Goal: Task Accomplishment & Management: Complete application form

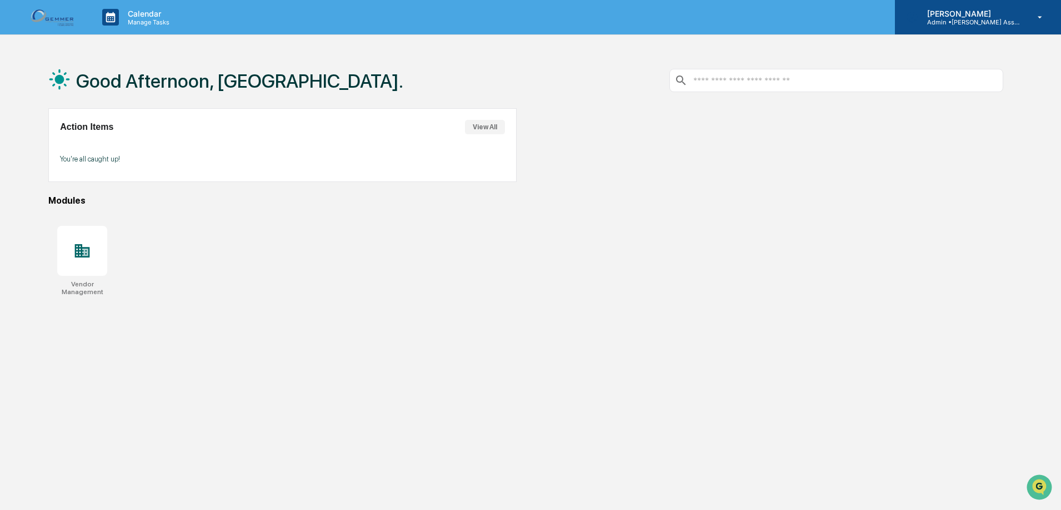
click at [987, 22] on p "Admin • [PERSON_NAME] Asset Management" at bounding box center [969, 22] width 103 height 8
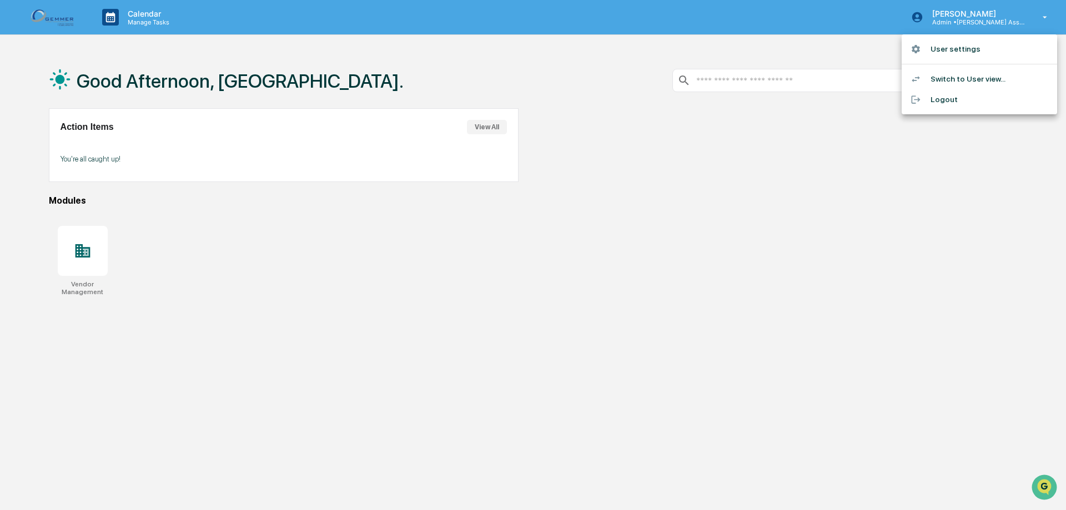
click at [977, 76] on li "Switch to User view..." at bounding box center [979, 79] width 155 height 21
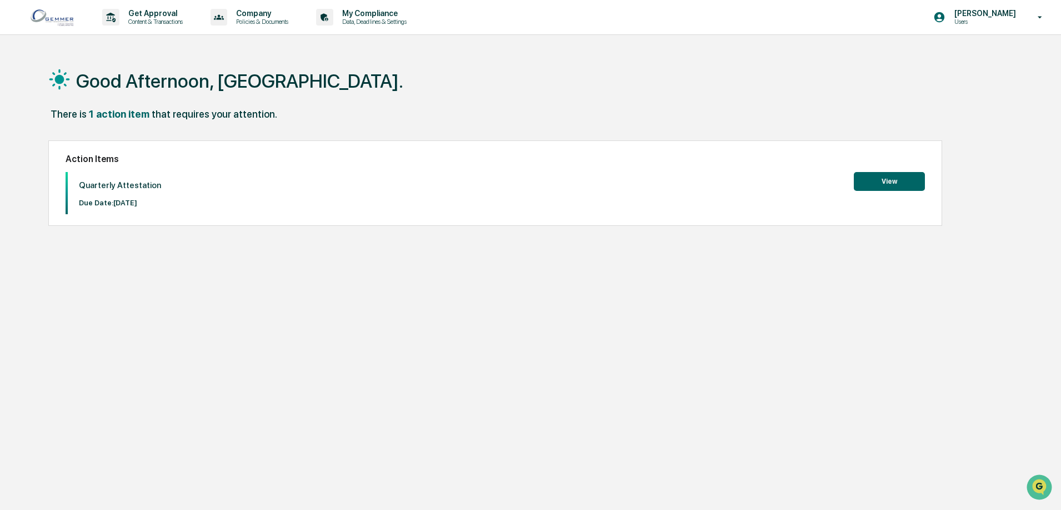
click at [865, 184] on button "View" at bounding box center [888, 181] width 71 height 19
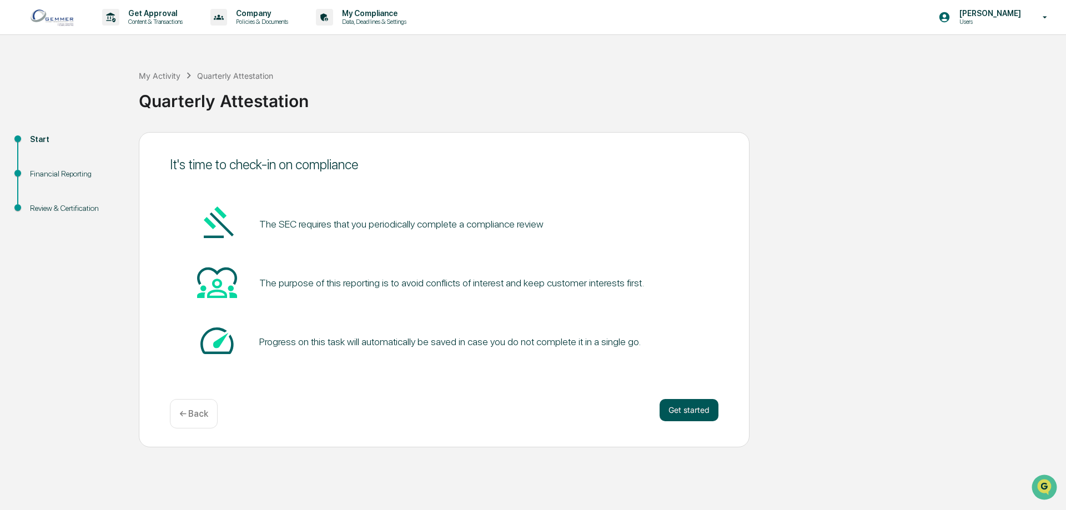
click at [703, 406] on button "Get started" at bounding box center [689, 410] width 59 height 22
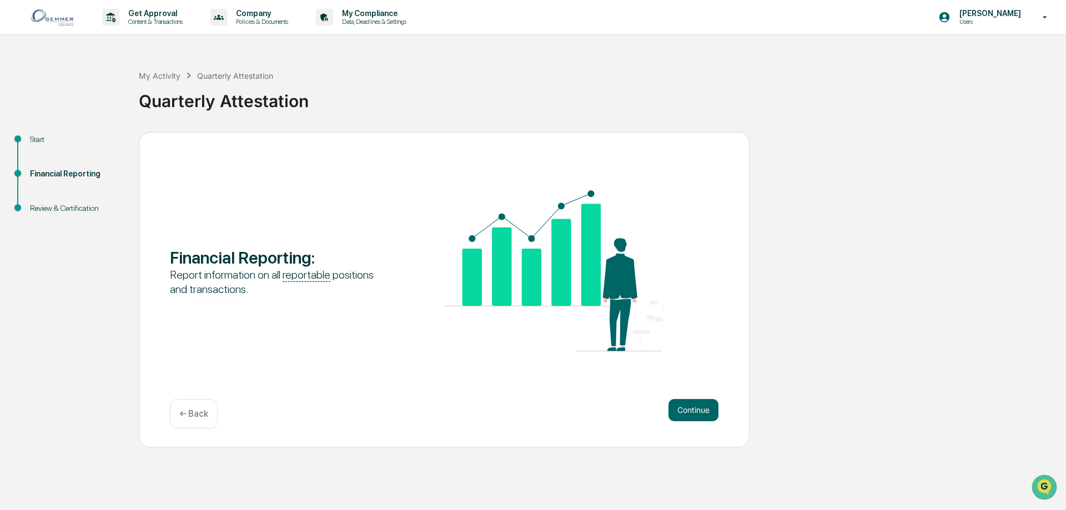
click at [703, 407] on button "Continue" at bounding box center [694, 410] width 50 height 22
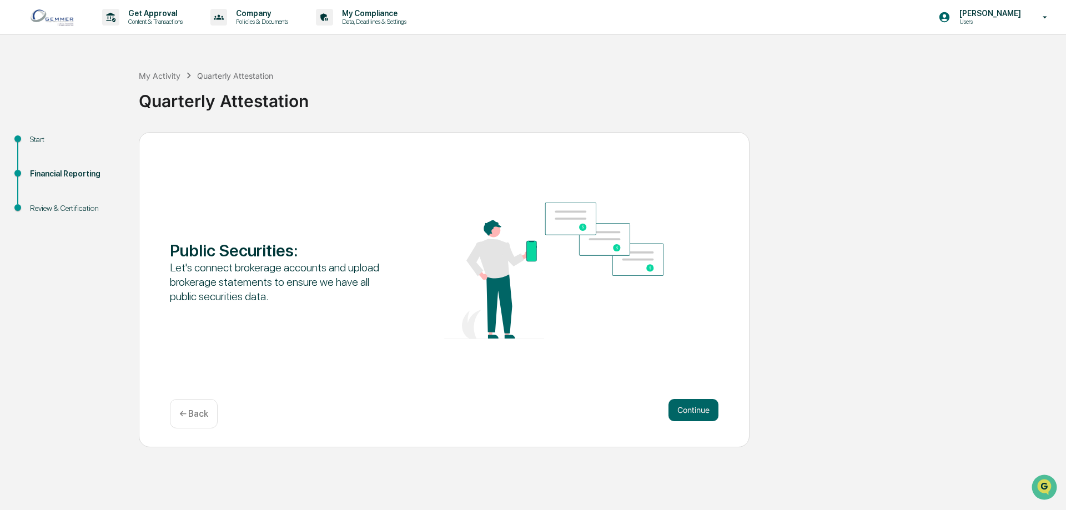
click at [703, 407] on button "Continue" at bounding box center [694, 410] width 50 height 22
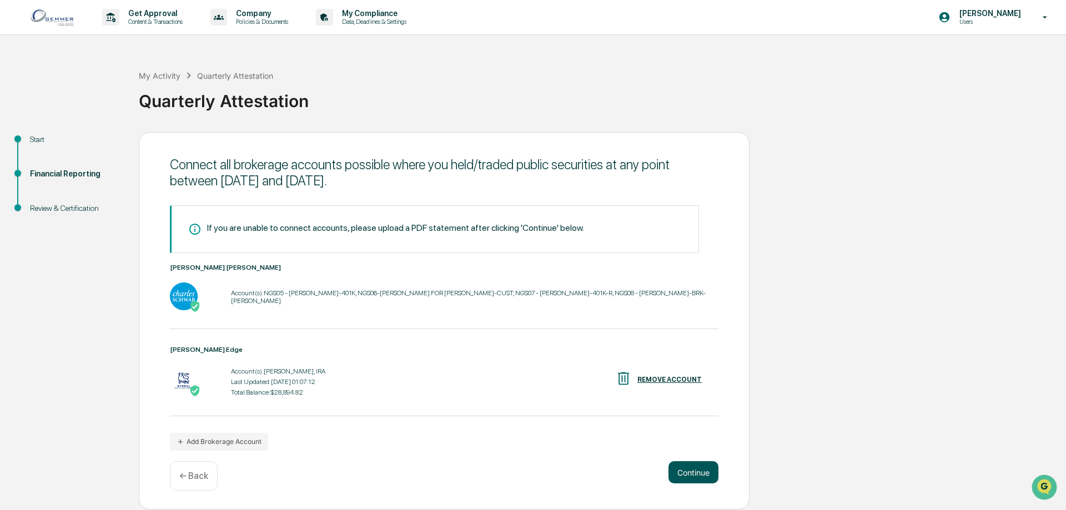
click at [705, 472] on button "Continue" at bounding box center [694, 472] width 50 height 22
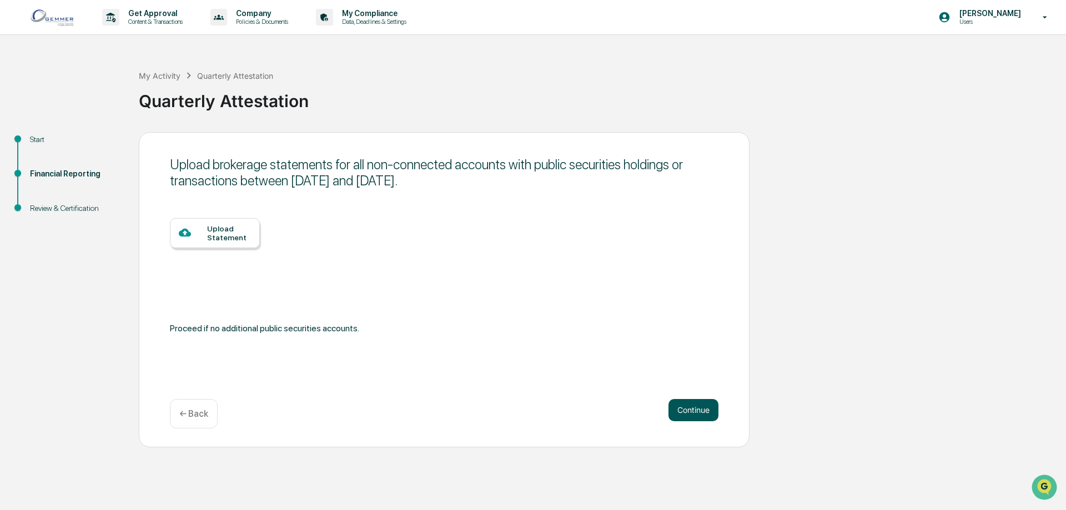
click at [704, 404] on button "Continue" at bounding box center [694, 410] width 50 height 22
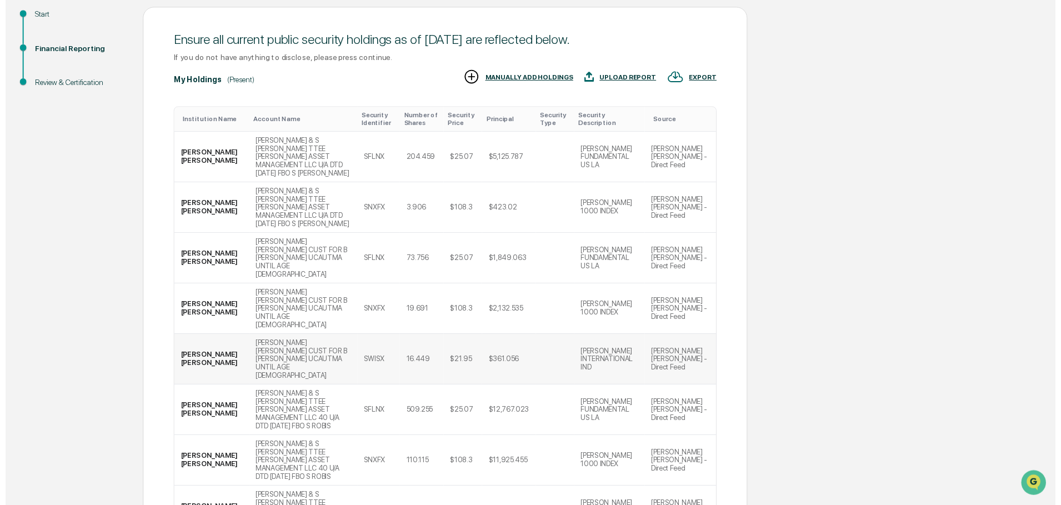
scroll to position [180, 0]
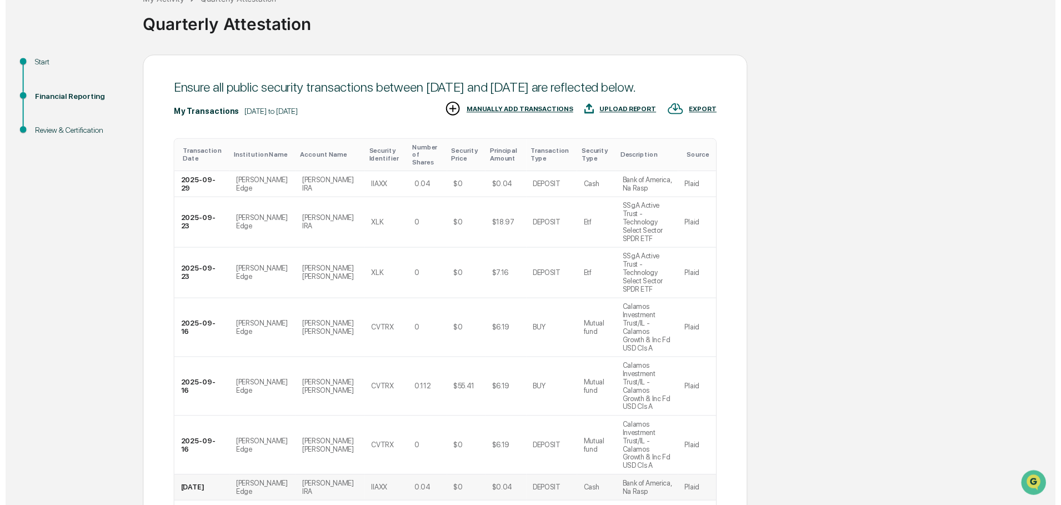
scroll to position [121, 0]
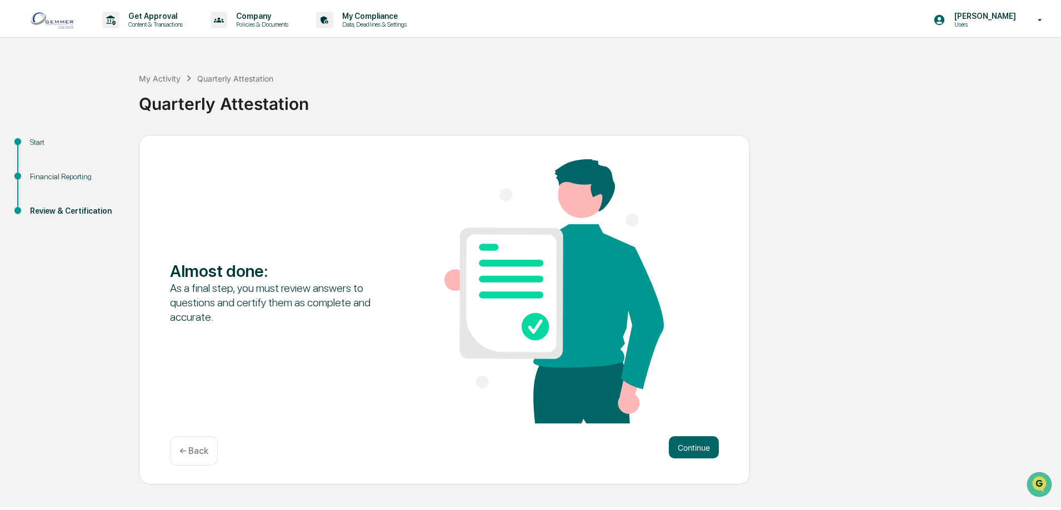
scroll to position [0, 0]
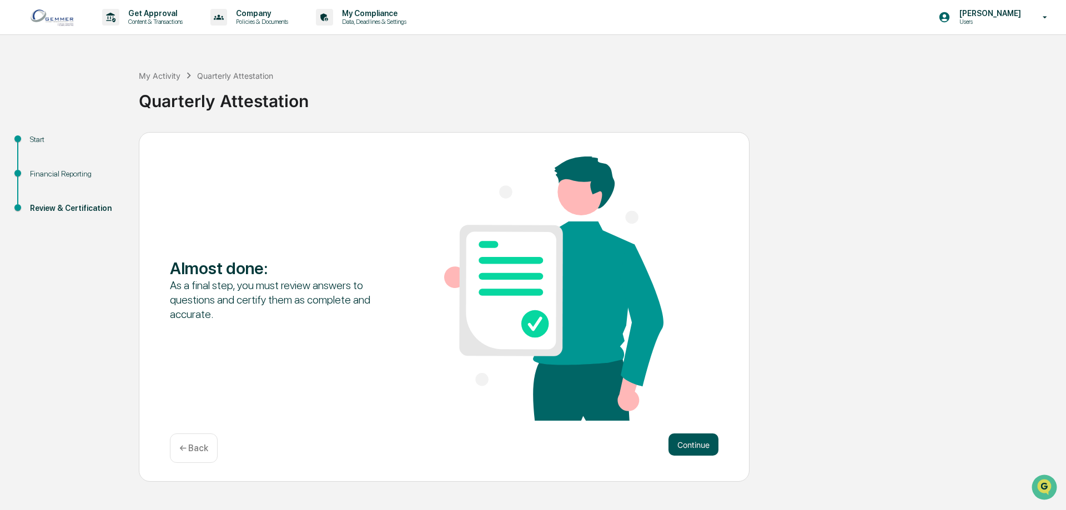
click at [707, 447] on button "Continue" at bounding box center [694, 445] width 50 height 22
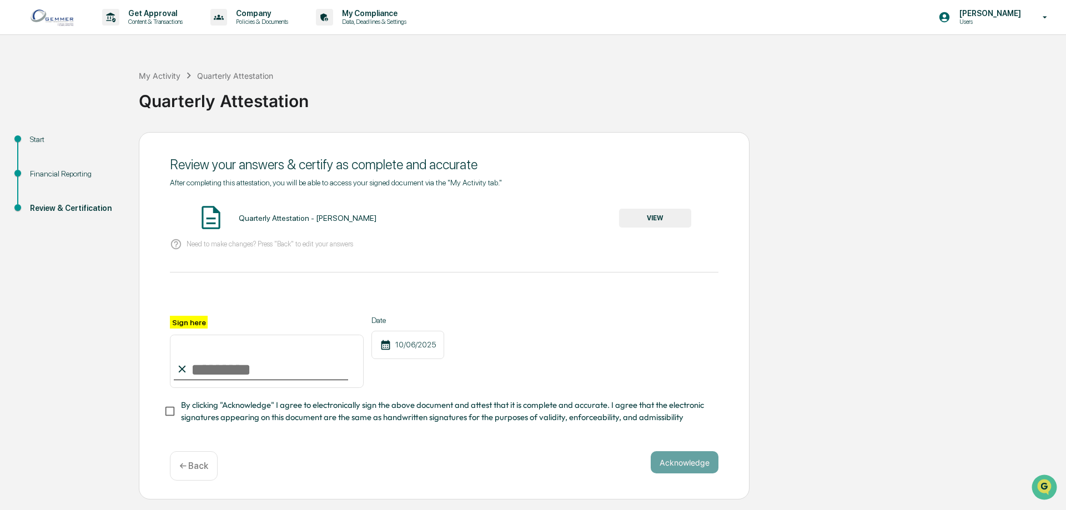
click at [175, 473] on div "← Back" at bounding box center [194, 465] width 48 height 29
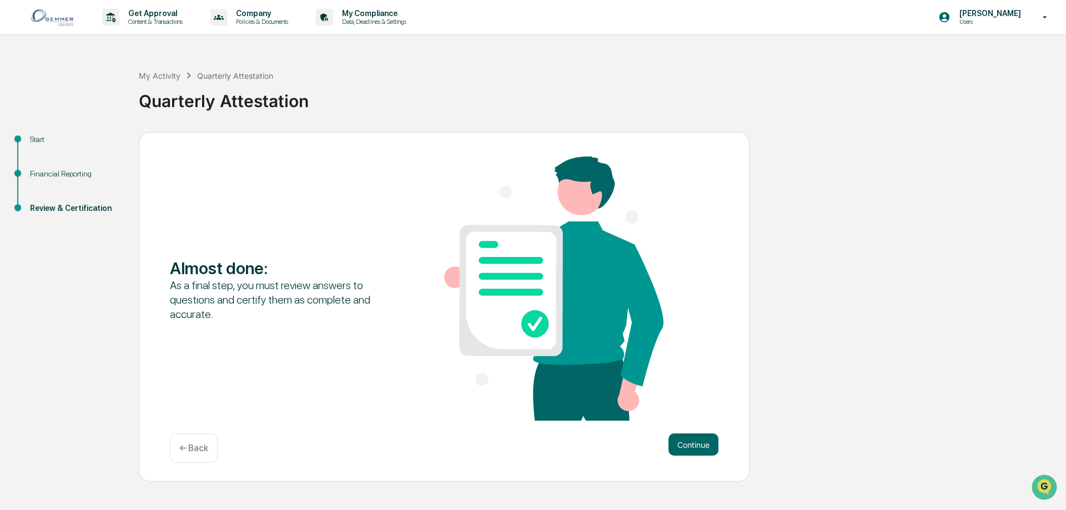
click at [184, 453] on p "← Back" at bounding box center [193, 448] width 29 height 11
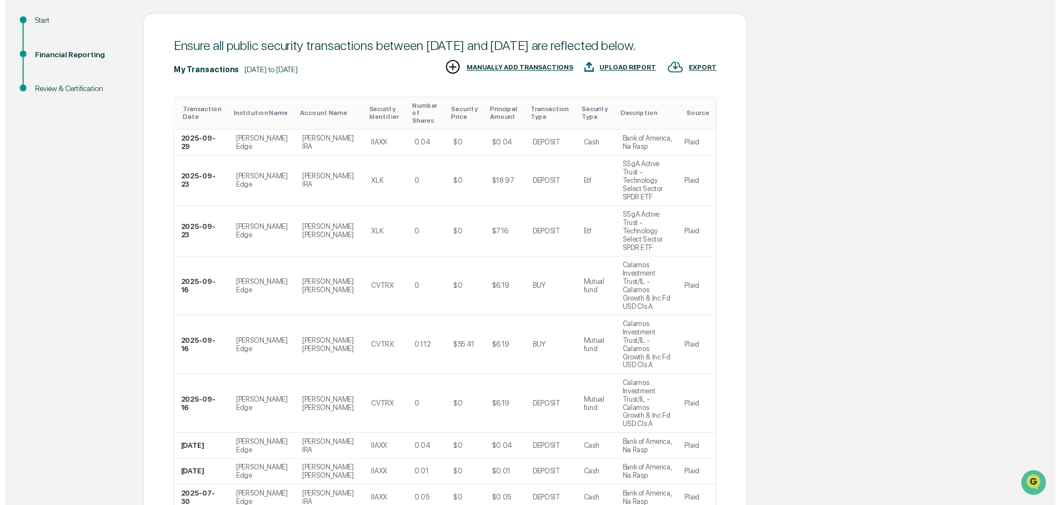
scroll to position [121, 0]
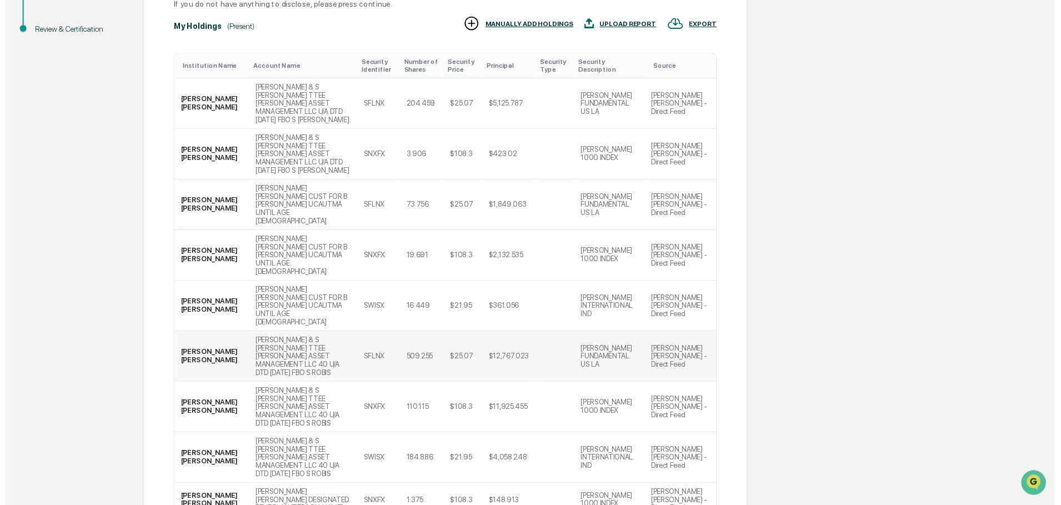
scroll to position [180, 0]
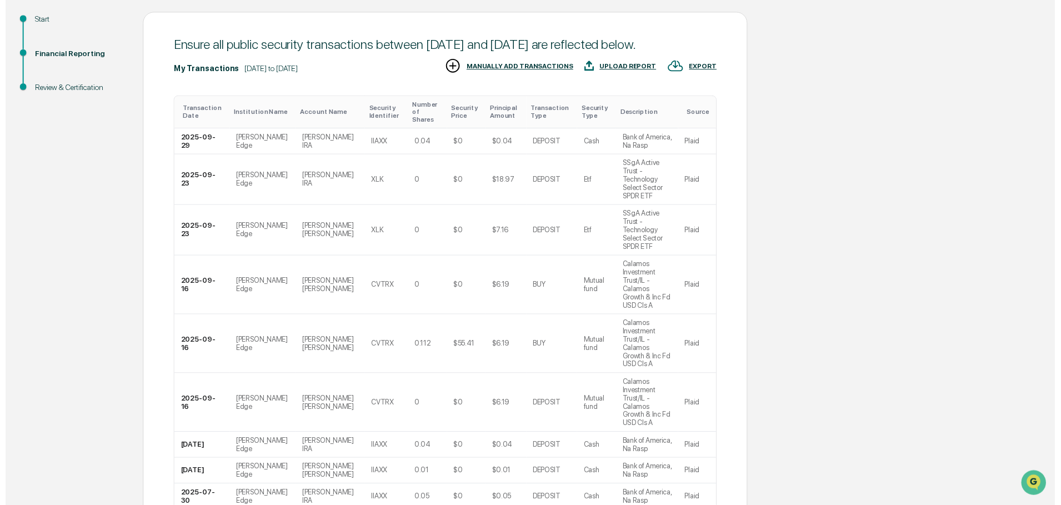
scroll to position [121, 0]
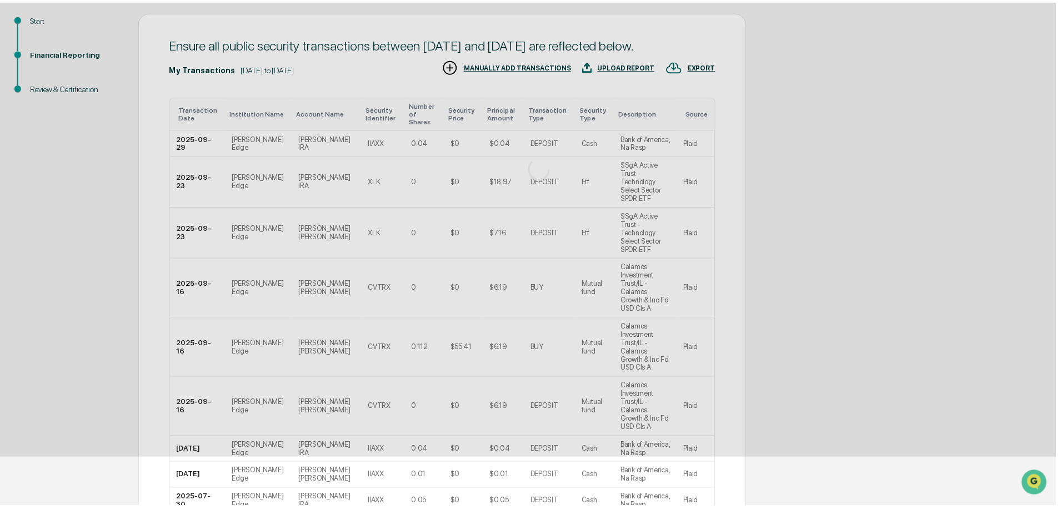
scroll to position [0, 0]
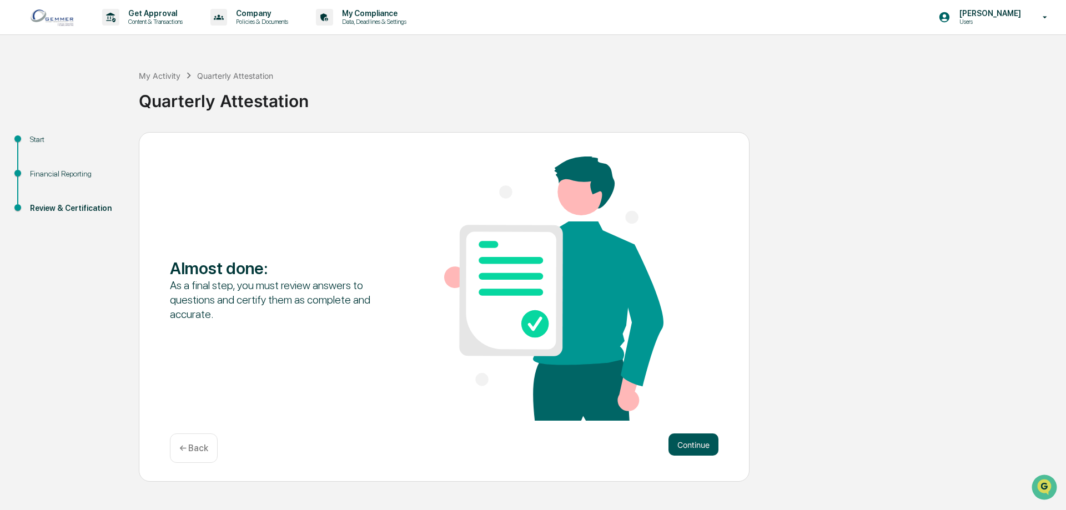
click at [698, 440] on button "Continue" at bounding box center [694, 445] width 50 height 22
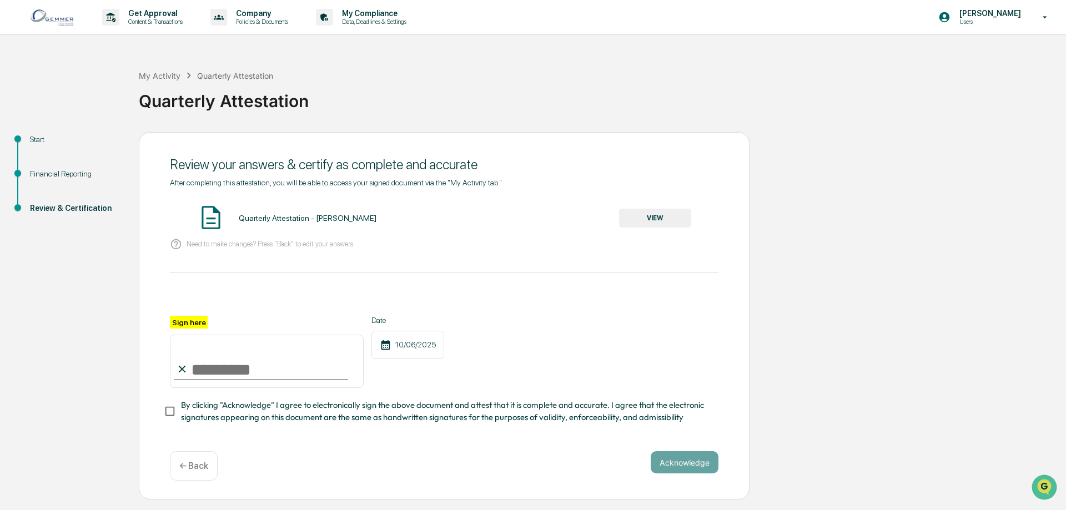
click at [259, 370] on input "Sign here" at bounding box center [267, 361] width 194 height 53
type input "**********"
click at [664, 466] on button "Acknowledge" at bounding box center [685, 462] width 68 height 22
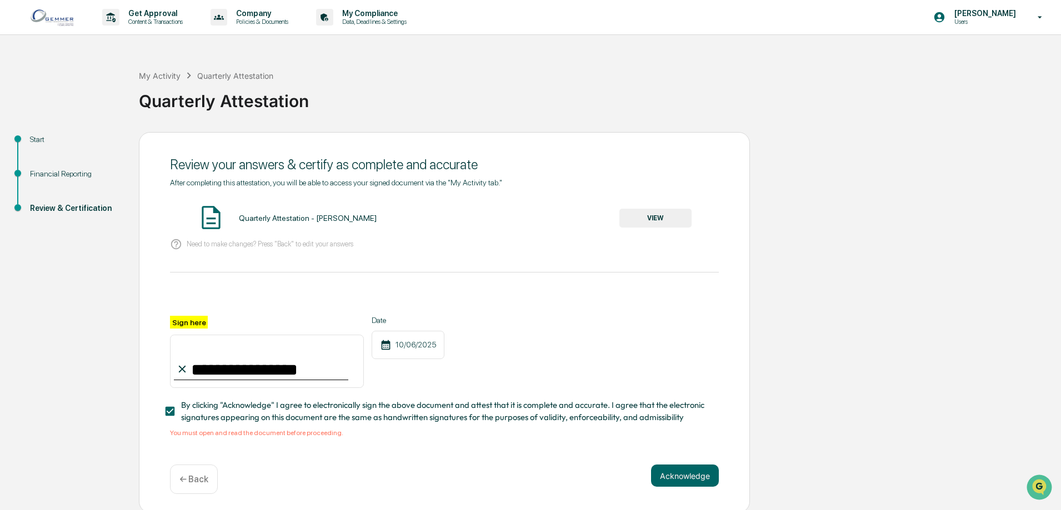
click at [652, 222] on button "VIEW" at bounding box center [655, 218] width 72 height 19
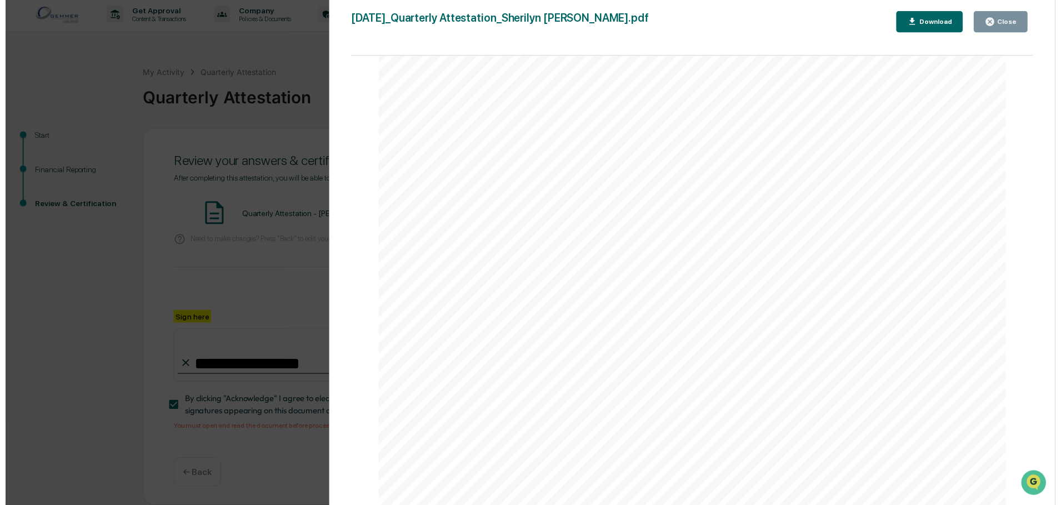
scroll to position [6, 0]
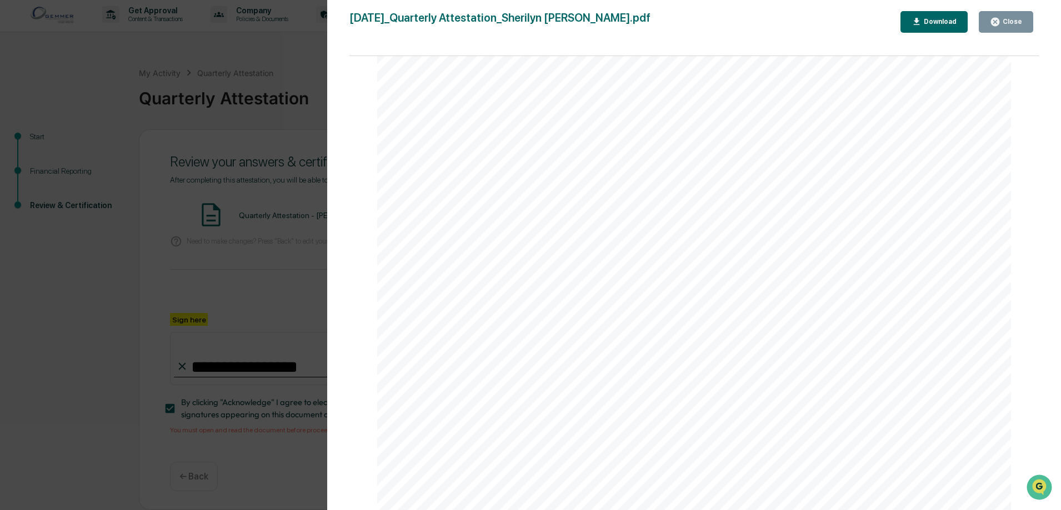
click at [1003, 23] on div "Close" at bounding box center [1011, 22] width 22 height 8
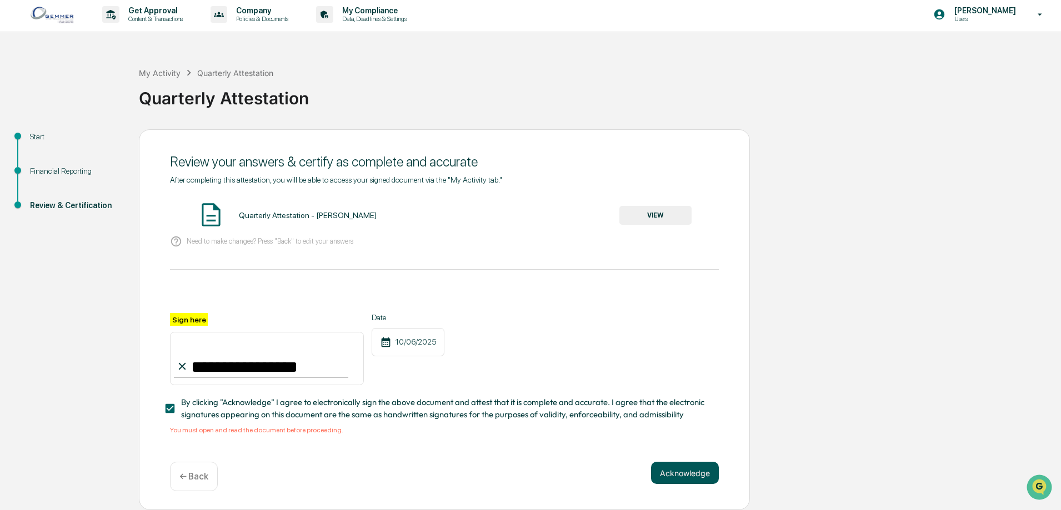
click at [699, 471] on button "Acknowledge" at bounding box center [685, 473] width 68 height 22
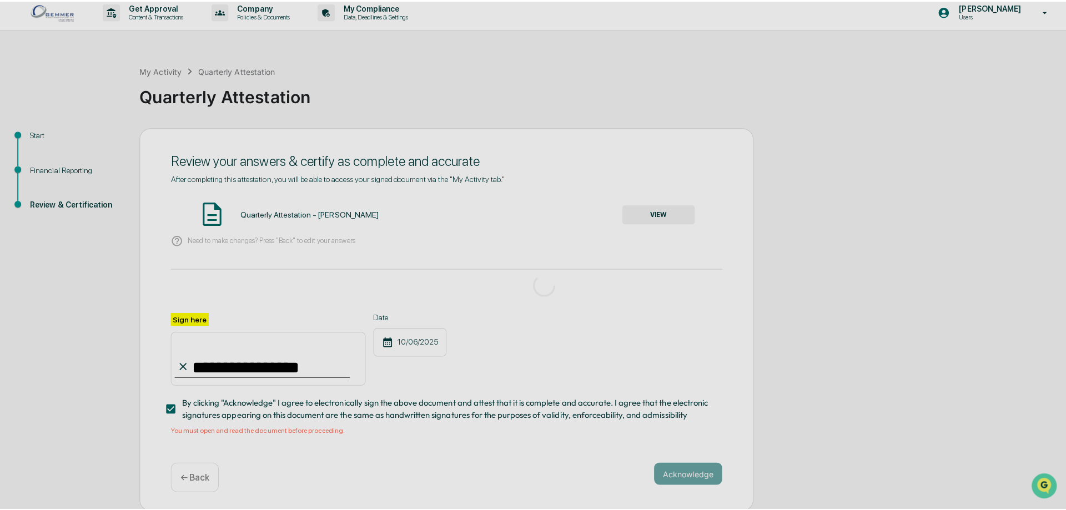
scroll to position [0, 0]
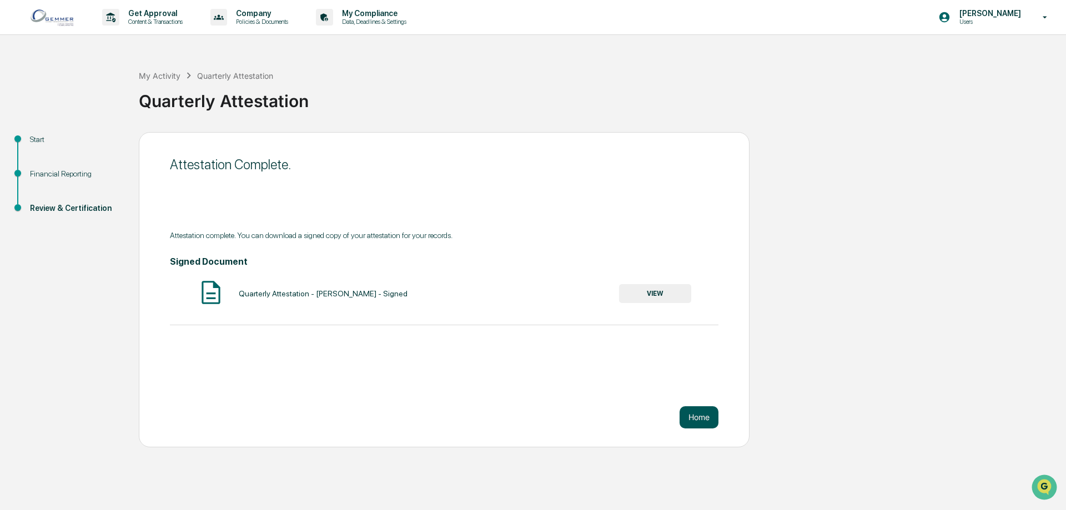
click at [699, 425] on button "Home" at bounding box center [699, 417] width 39 height 22
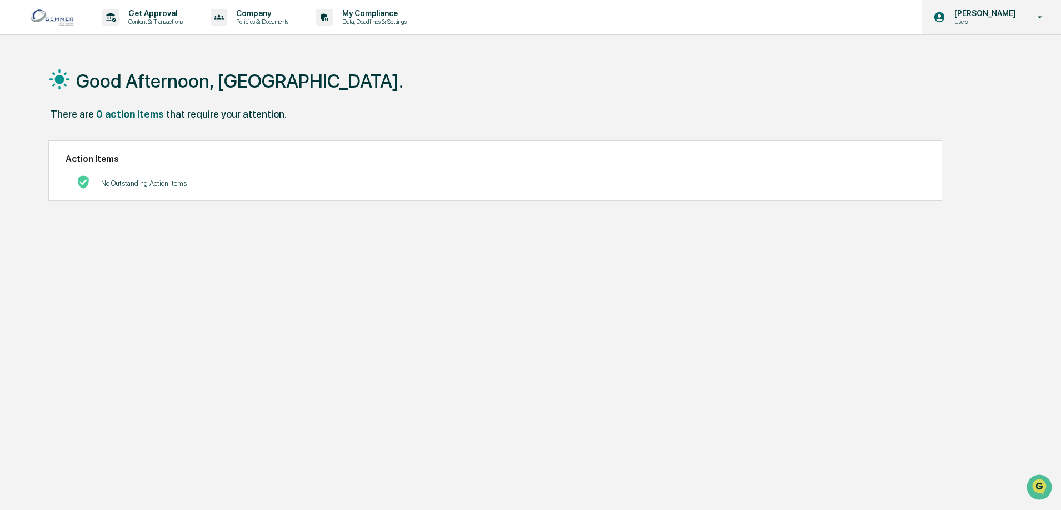
click at [957, 14] on p "[PERSON_NAME]" at bounding box center [983, 13] width 76 height 9
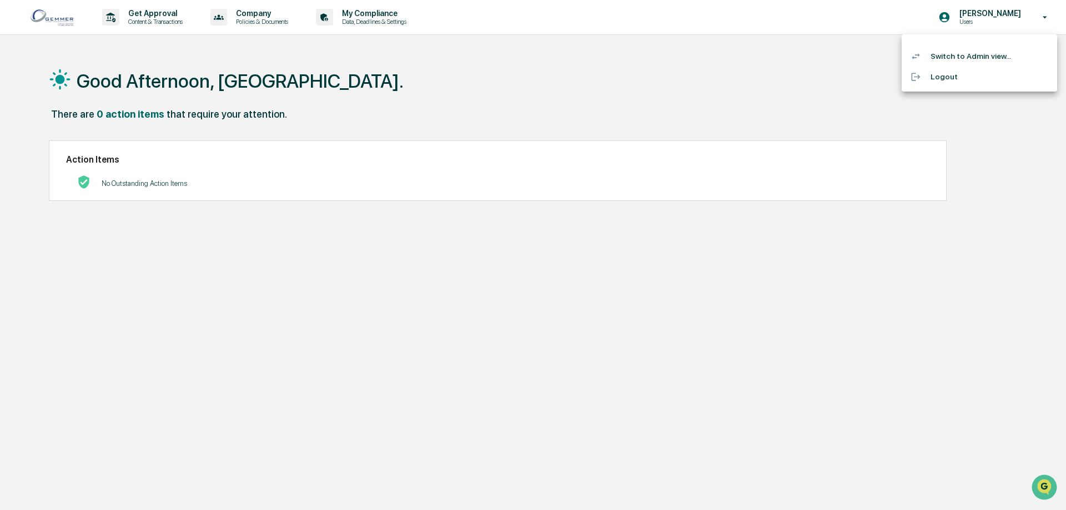
click at [960, 79] on li "Logout" at bounding box center [979, 77] width 155 height 21
